Goal: Transaction & Acquisition: Purchase product/service

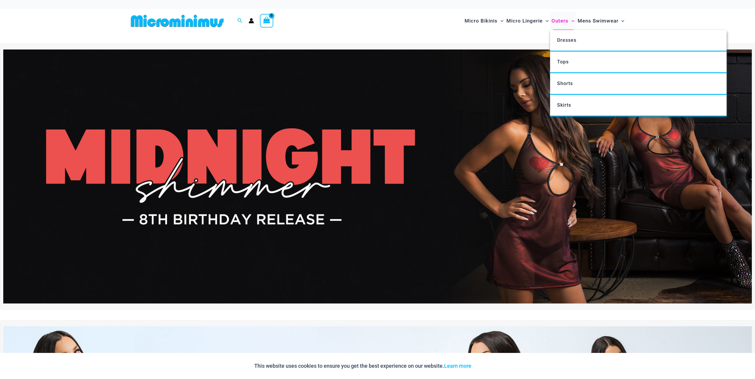
click at [559, 19] on span "Outers" at bounding box center [559, 20] width 17 height 15
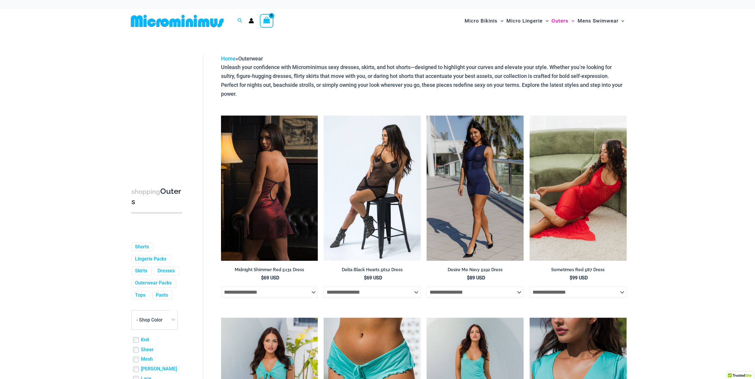
click at [265, 177] on img at bounding box center [269, 188] width 97 height 145
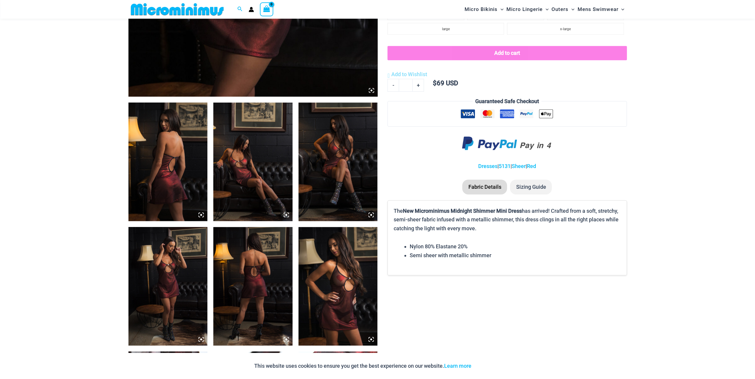
scroll to position [321, 0]
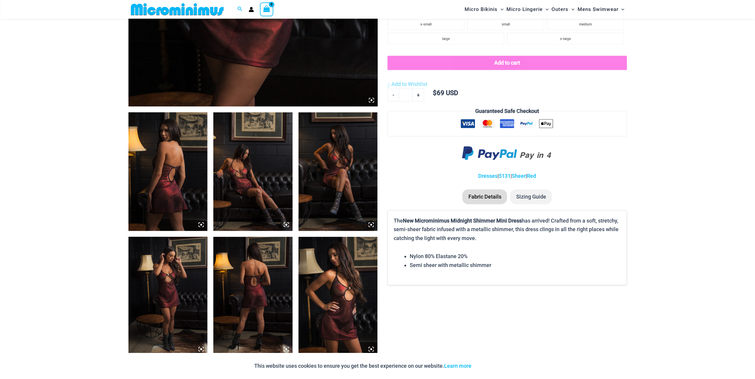
click at [151, 148] on img at bounding box center [167, 171] width 79 height 119
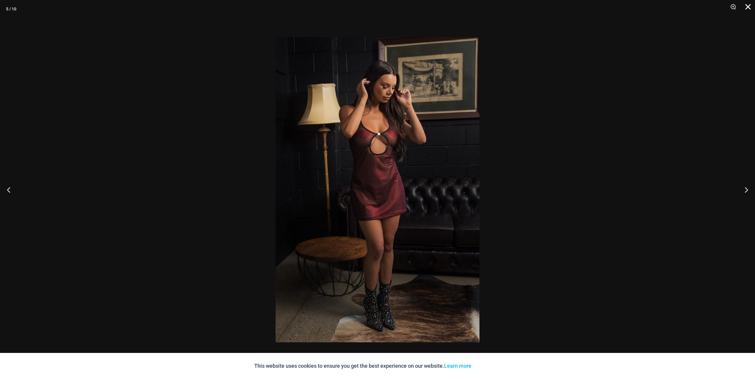
click at [746, 9] on button "Close" at bounding box center [745, 9] width 15 height 18
